Goal: Obtain resource: Download file/media

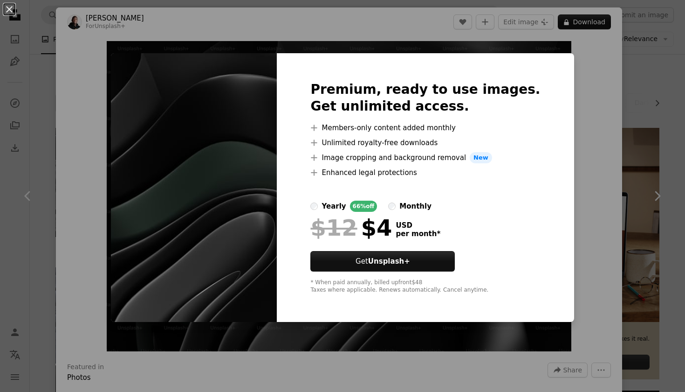
scroll to position [612, 0]
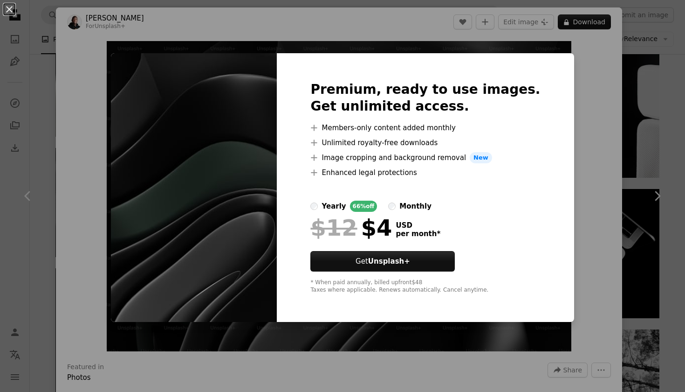
click at [516, 50] on div "An X shape Premium, ready to use images. Get unlimited access. A plus sign Memb…" at bounding box center [342, 196] width 685 height 392
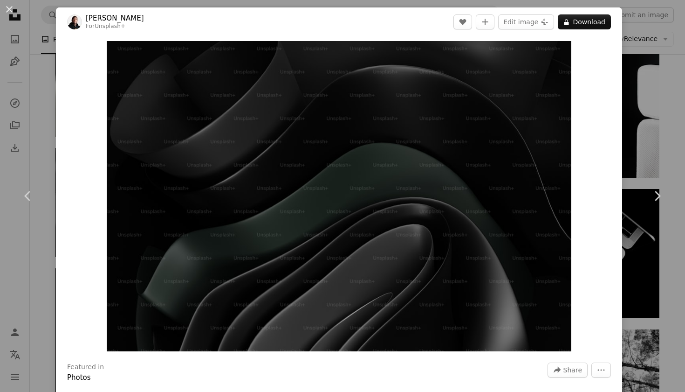
click at [48, 117] on div "An X shape Chevron left Chevron right [PERSON_NAME] For Unsplash+ A heart A plu…" at bounding box center [342, 196] width 685 height 392
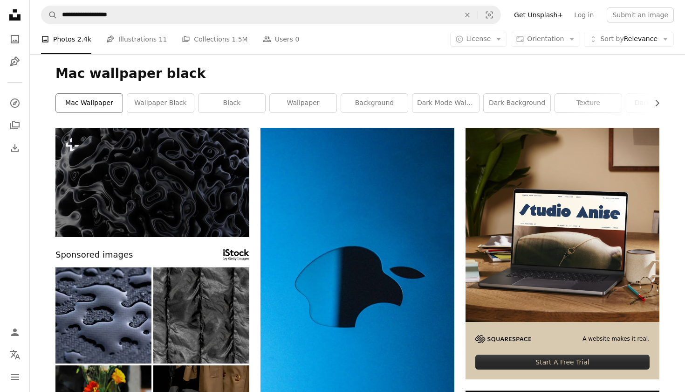
click at [93, 98] on link "mac wallpaper" at bounding box center [89, 103] width 67 height 19
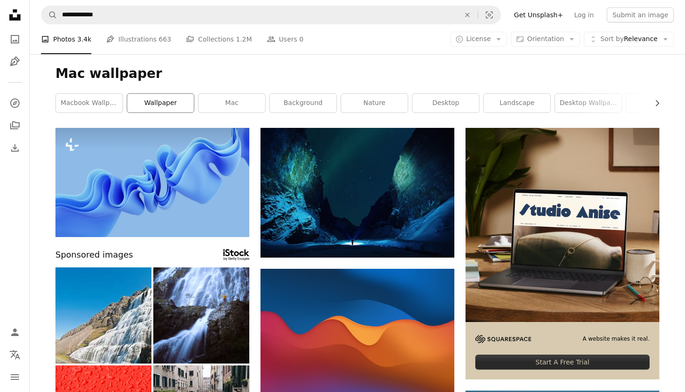
click at [156, 105] on link "wallpaper" at bounding box center [160, 103] width 67 height 19
